Goal: Information Seeking & Learning: Find specific fact

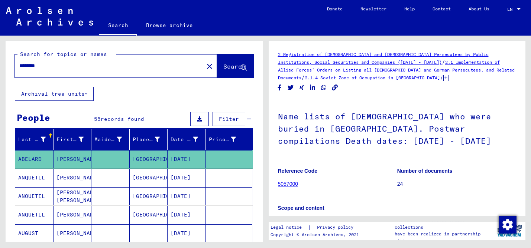
click at [134, 66] on input "********" at bounding box center [109, 66] width 180 height 8
type input "*"
type input "**********"
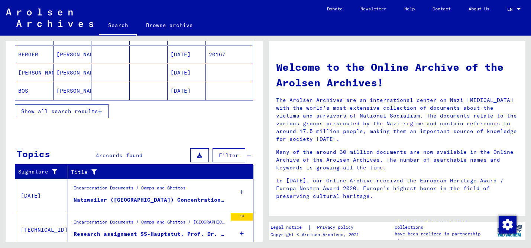
click at [126, 212] on div "Incarceration Documents / Camps and Ghettos Natzweiler ([GEOGRAPHIC_DATA]) Conc…" at bounding box center [147, 196] width 159 height 34
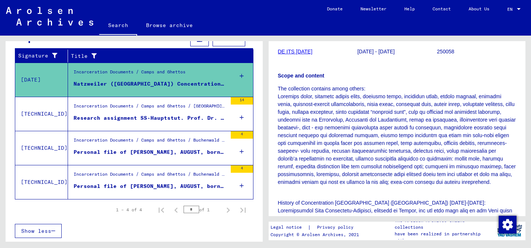
scroll to position [105, 0]
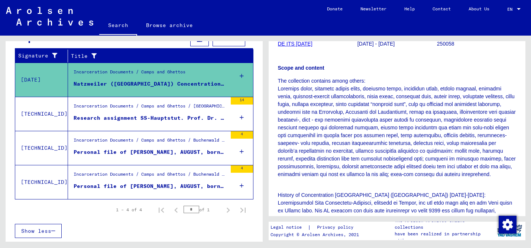
click at [327, 106] on p "The collection contains among others:" at bounding box center [397, 131] width 238 height 109
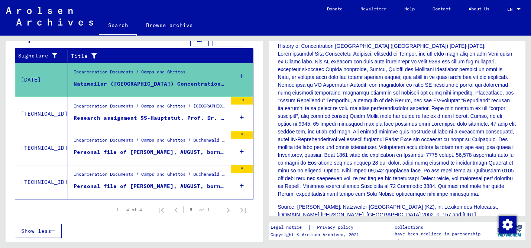
scroll to position [254, 0]
click at [156, 120] on div "Research assignment SS-Hauptstut. Prof. Dr. Hirt, [GEOGRAPHIC_DATA], in the Ins…" at bounding box center [150, 118] width 153 height 8
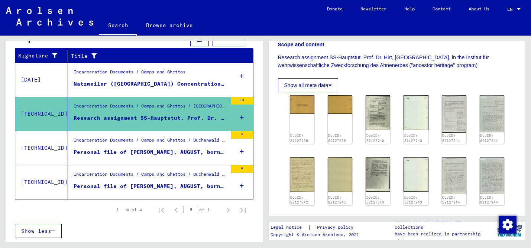
scroll to position [164, 0]
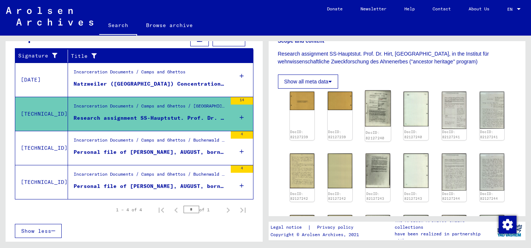
click at [383, 108] on img at bounding box center [378, 109] width 26 height 36
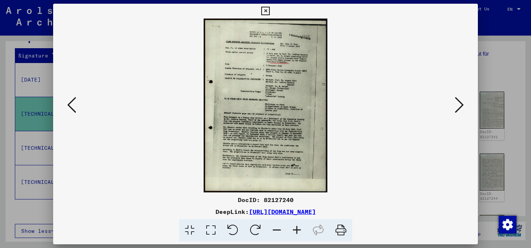
click at [459, 103] on icon at bounding box center [459, 105] width 9 height 18
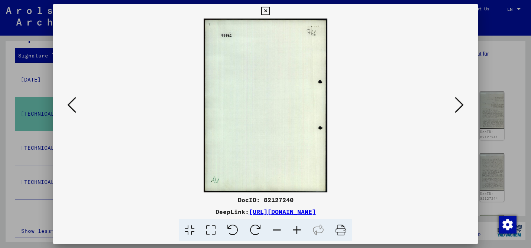
click at [459, 103] on icon at bounding box center [459, 105] width 9 height 18
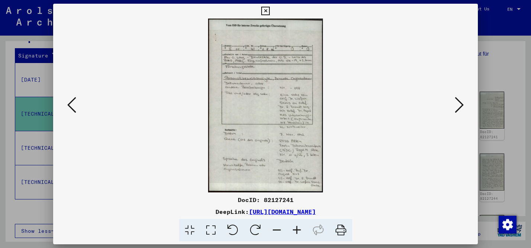
click at [459, 103] on icon at bounding box center [459, 105] width 9 height 18
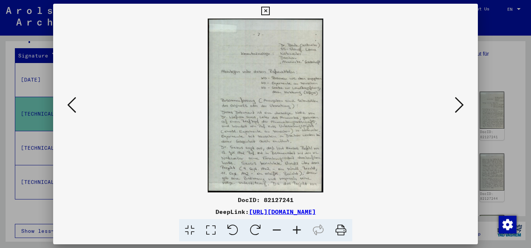
click at [459, 103] on icon at bounding box center [459, 105] width 9 height 18
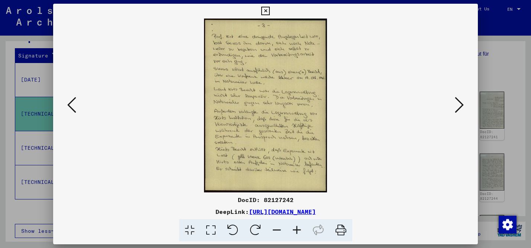
click at [459, 103] on icon at bounding box center [459, 105] width 9 height 18
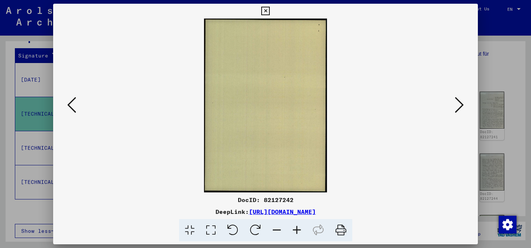
click at [459, 103] on icon at bounding box center [459, 105] width 9 height 18
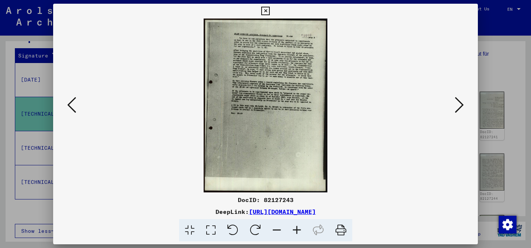
click at [454, 105] on button at bounding box center [458, 105] width 13 height 21
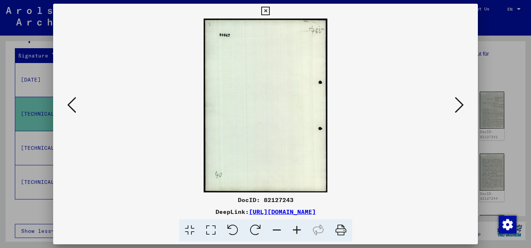
click at [454, 105] on button at bounding box center [458, 105] width 13 height 21
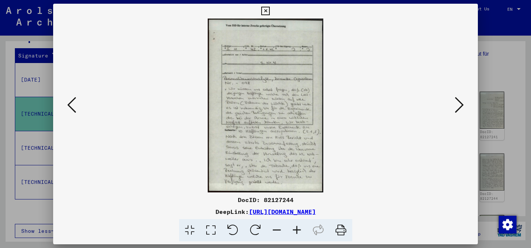
click at [454, 105] on button at bounding box center [458, 105] width 13 height 21
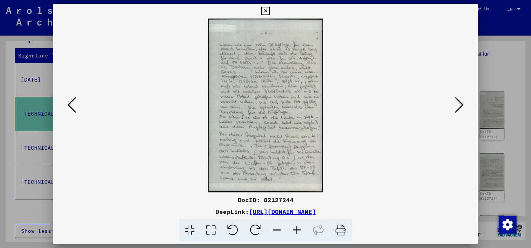
click at [454, 105] on button at bounding box center [458, 105] width 13 height 21
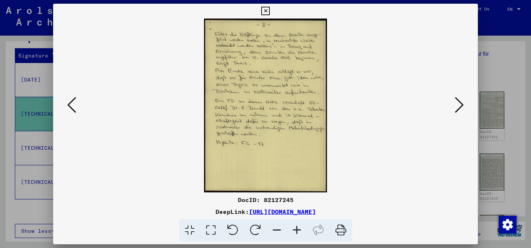
click at [454, 105] on button at bounding box center [458, 105] width 13 height 21
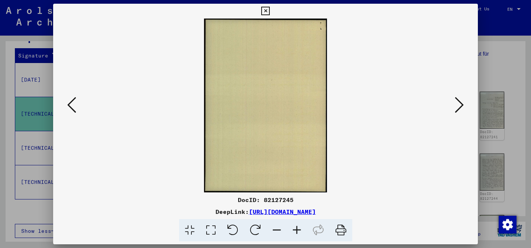
click at [454, 105] on button at bounding box center [458, 105] width 13 height 21
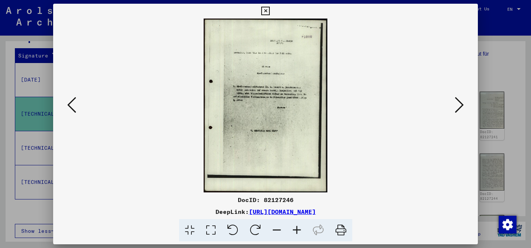
click at [454, 105] on button at bounding box center [458, 105] width 13 height 21
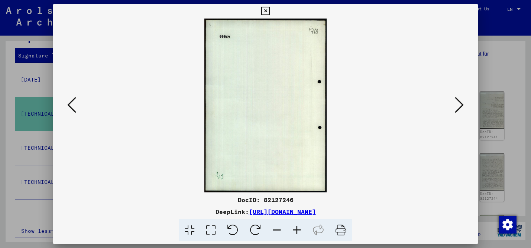
click at [454, 105] on button at bounding box center [458, 105] width 13 height 21
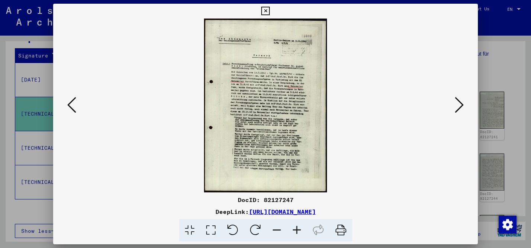
click at [72, 102] on icon at bounding box center [71, 105] width 9 height 18
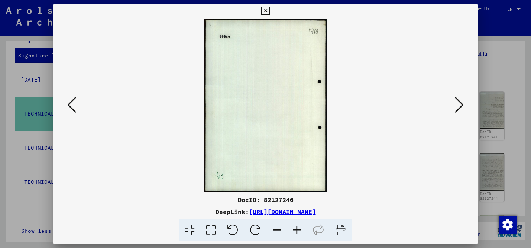
click at [68, 105] on icon at bounding box center [71, 105] width 9 height 18
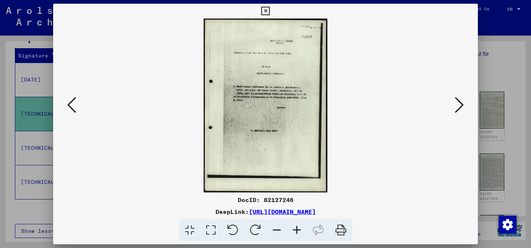
click at [458, 104] on icon at bounding box center [459, 105] width 9 height 18
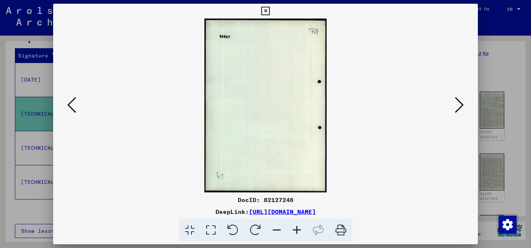
click at [458, 104] on icon at bounding box center [459, 105] width 9 height 18
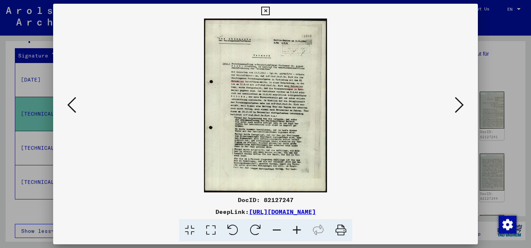
click at [459, 108] on icon at bounding box center [459, 105] width 9 height 18
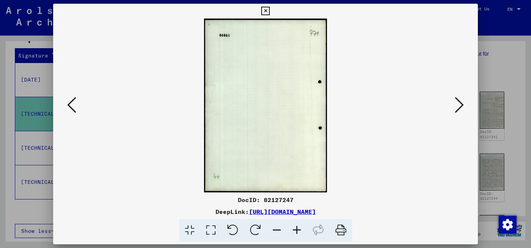
click at [459, 108] on icon at bounding box center [459, 105] width 9 height 18
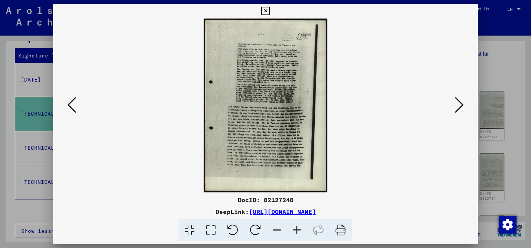
click at [464, 108] on button at bounding box center [458, 105] width 13 height 21
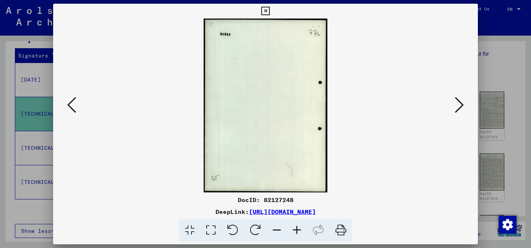
click at [464, 108] on button at bounding box center [458, 105] width 13 height 21
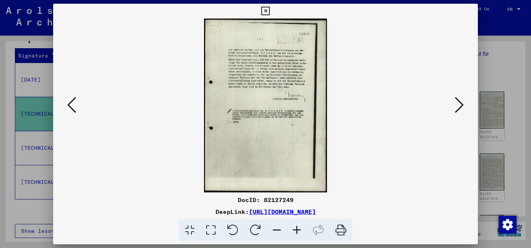
click at [461, 103] on icon at bounding box center [459, 105] width 9 height 18
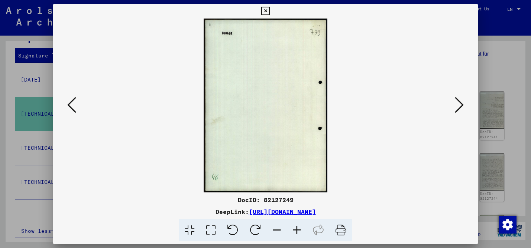
click at [461, 103] on icon at bounding box center [459, 105] width 9 height 18
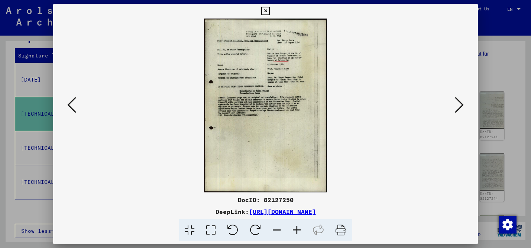
click at [461, 103] on icon at bounding box center [459, 105] width 9 height 18
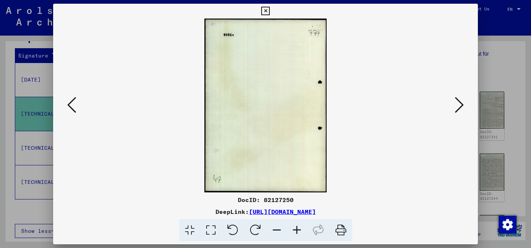
click at [461, 103] on icon at bounding box center [459, 105] width 9 height 18
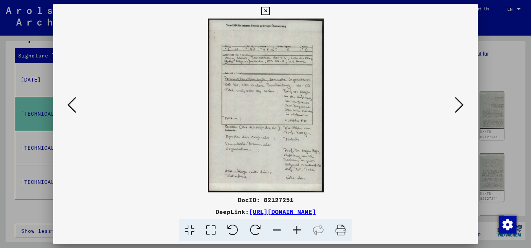
click at [461, 103] on icon at bounding box center [459, 105] width 9 height 18
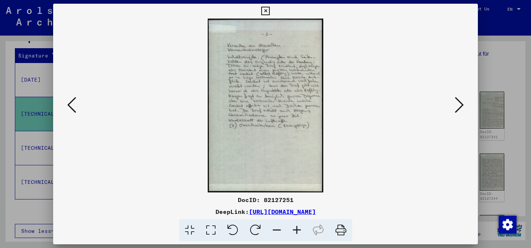
click at [461, 103] on icon at bounding box center [459, 105] width 9 height 18
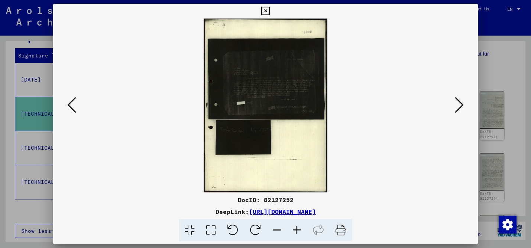
drag, startPoint x: 461, startPoint y: 103, endPoint x: 296, endPoint y: 123, distance: 166.1
click at [296, 123] on div at bounding box center [265, 106] width 425 height 174
click at [455, 107] on icon at bounding box center [459, 105] width 9 height 18
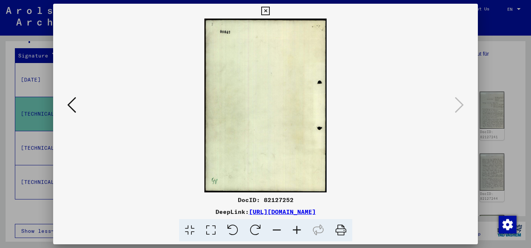
click at [486, 82] on div at bounding box center [265, 124] width 531 height 248
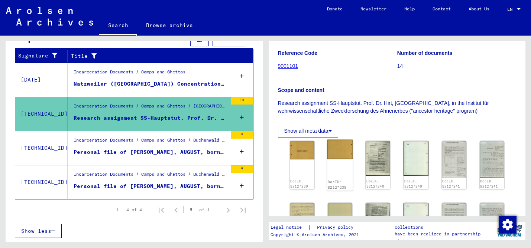
scroll to position [112, 0]
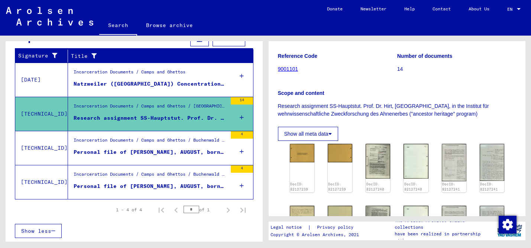
drag, startPoint x: 278, startPoint y: 105, endPoint x: 461, endPoint y: 112, distance: 183.6
click at [461, 112] on p "Research assignment SS-Hauptstut. Prof. Dr. Hirt, [GEOGRAPHIC_DATA], in the Ins…" at bounding box center [397, 111] width 238 height 16
copy p "Research assignment SS-Hauptstut. Prof. Dr. Hirt, [GEOGRAPHIC_DATA], in the Ins…"
click at [188, 152] on div "Personal file of [PERSON_NAME], AUGUST, born on [DEMOGRAPHIC_DATA]" at bounding box center [150, 153] width 153 height 8
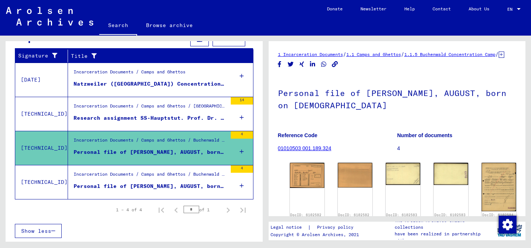
click at [192, 174] on div "Incarceration Documents / Camps and Ghettos / Buchenwald Concentration Camp / I…" at bounding box center [150, 176] width 153 height 10
